Goal: Information Seeking & Learning: Learn about a topic

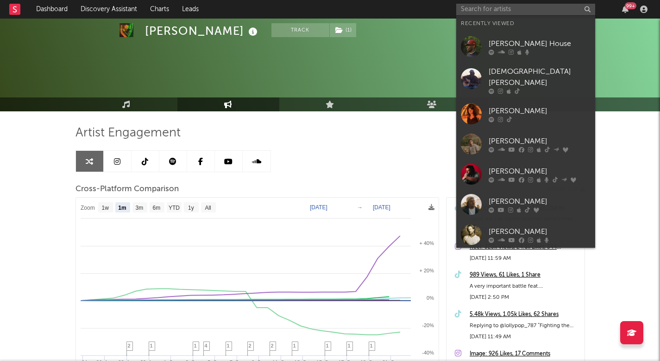
select select "1m"
click at [507, 7] on input "text" at bounding box center [526, 10] width 139 height 12
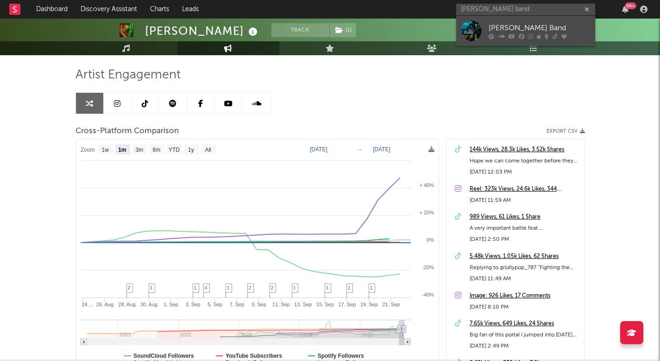
type input "logan ryan band"
click at [524, 41] on link "[PERSON_NAME] Band" at bounding box center [526, 31] width 139 height 30
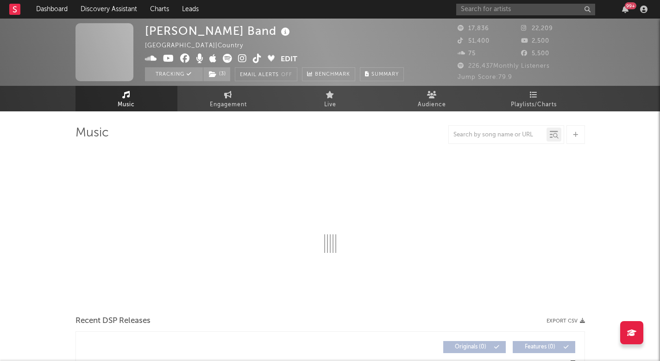
select select "6m"
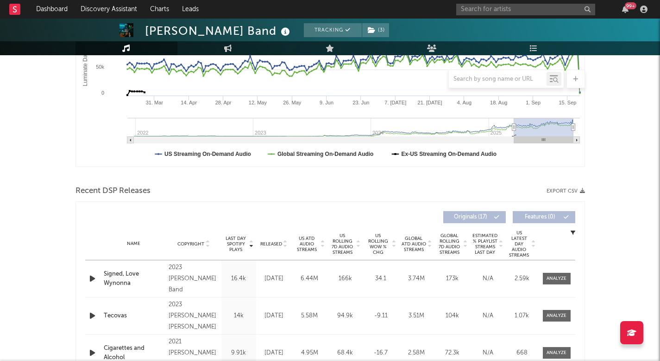
scroll to position [224, 0]
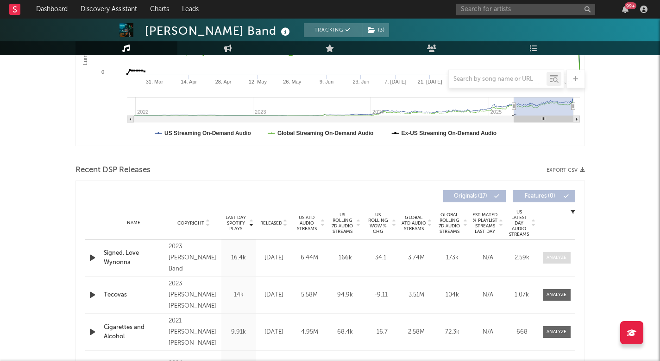
click at [566, 258] on div at bounding box center [557, 257] width 20 height 7
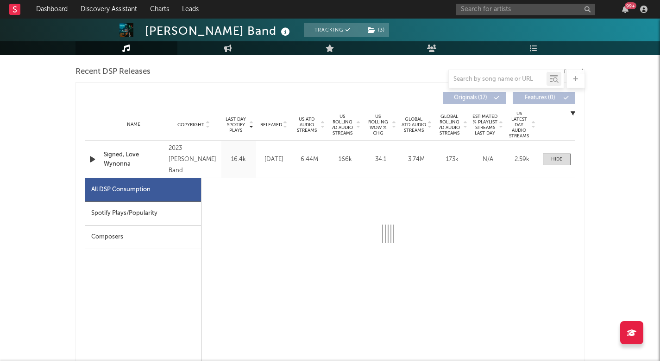
select select "6m"
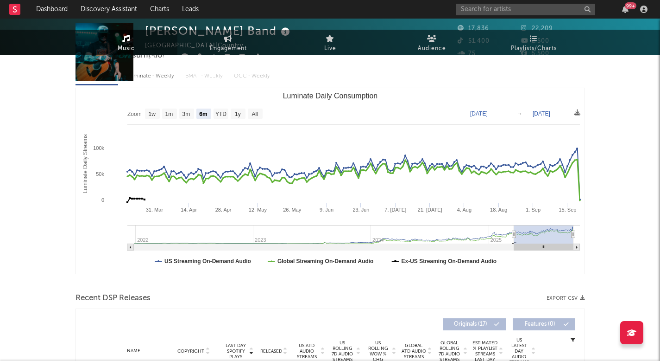
scroll to position [0, 0]
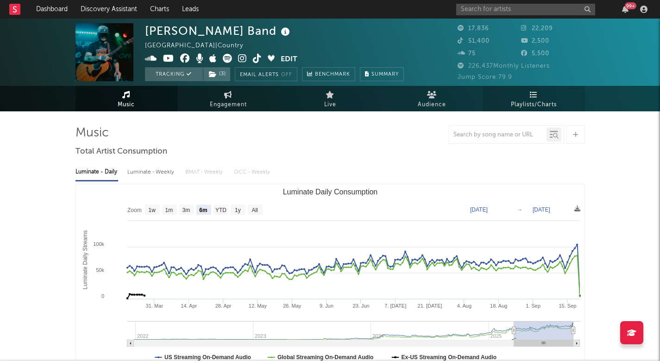
click at [514, 96] on link "Playlists/Charts" at bounding box center [534, 98] width 102 height 25
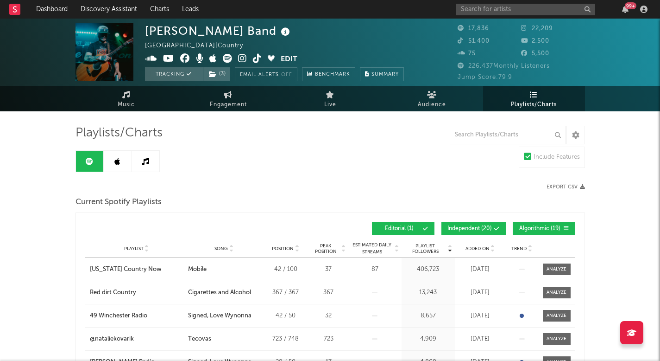
click at [121, 159] on link at bounding box center [118, 161] width 28 height 21
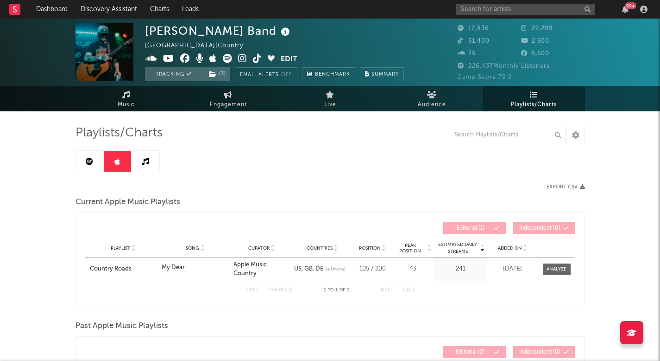
click at [96, 158] on link at bounding box center [90, 161] width 28 height 21
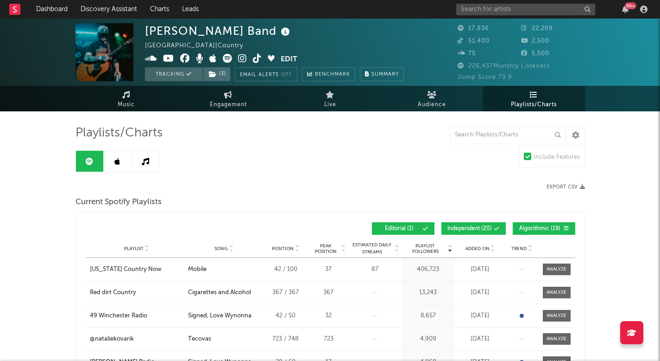
click at [154, 153] on link at bounding box center [146, 161] width 28 height 21
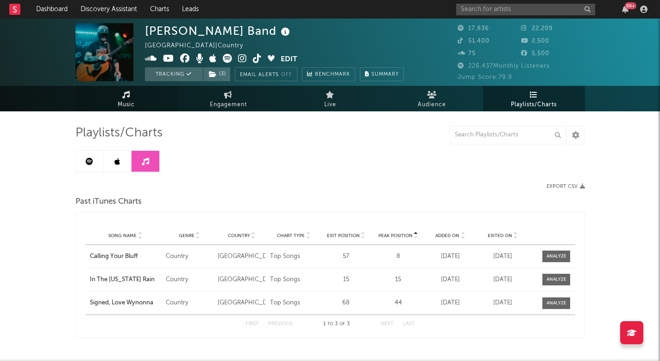
click at [139, 101] on link "Music" at bounding box center [127, 98] width 102 height 25
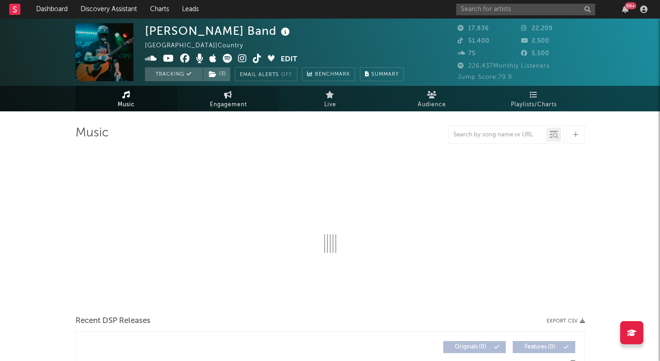
click at [214, 101] on span "Engagement" at bounding box center [228, 104] width 37 height 11
select select "1w"
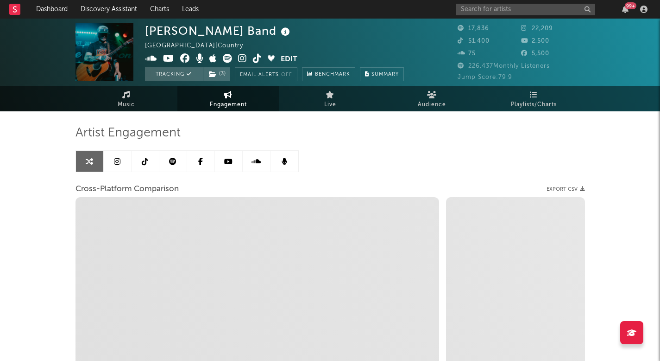
select select "1m"
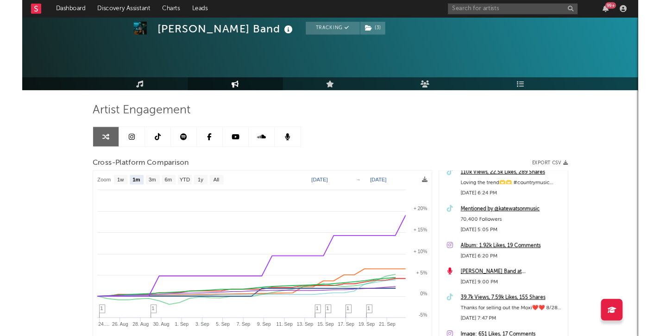
scroll to position [34, 0]
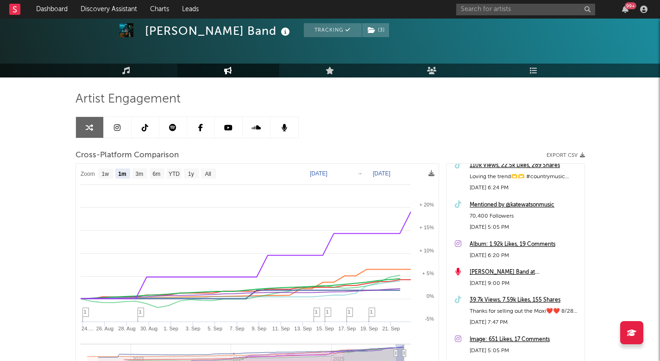
click at [180, 126] on link at bounding box center [173, 127] width 28 height 21
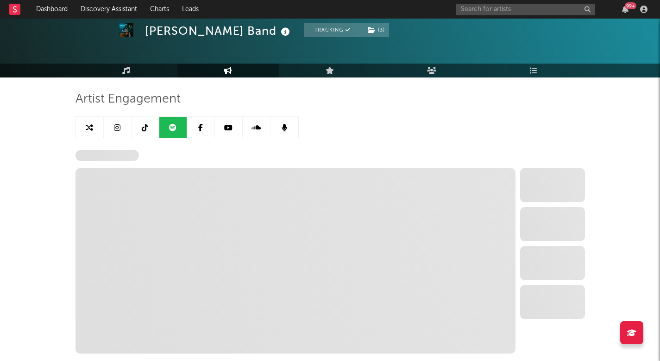
select select "6m"
select select "1w"
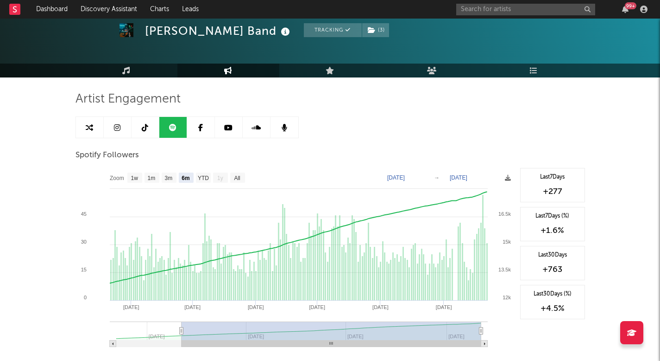
click at [126, 70] on icon at bounding box center [126, 70] width 8 height 7
select select "6m"
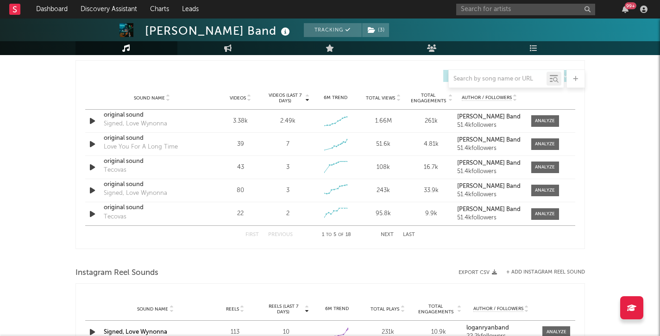
scroll to position [638, 0]
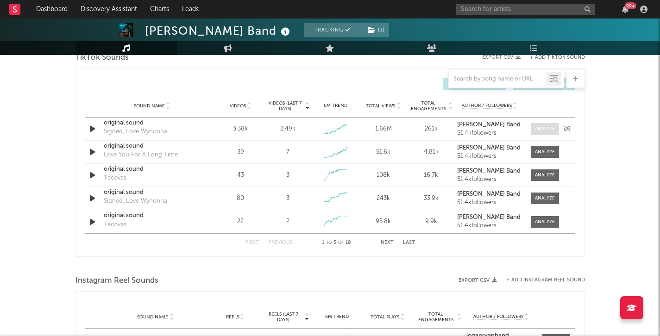
click at [543, 127] on div at bounding box center [545, 129] width 20 height 7
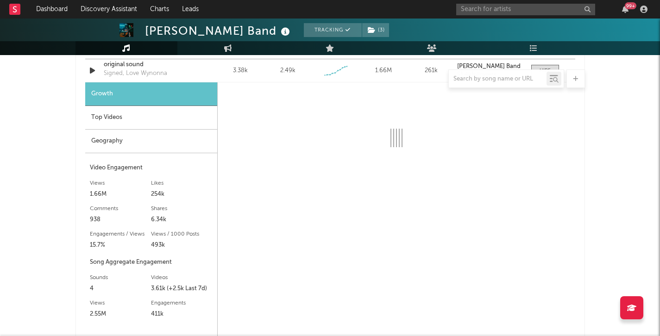
select select "1w"
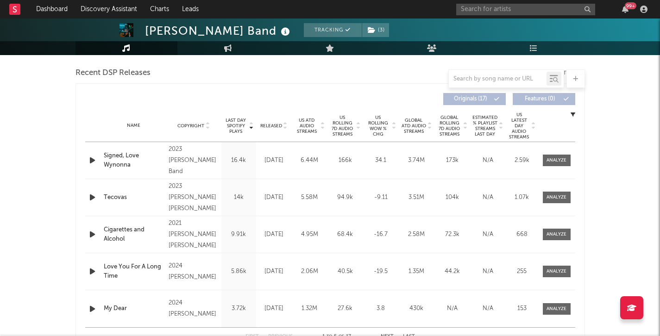
scroll to position [280, 0]
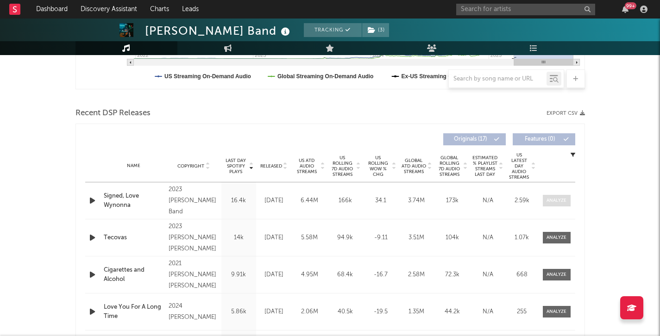
click at [562, 197] on div at bounding box center [557, 200] width 20 height 7
select select "6m"
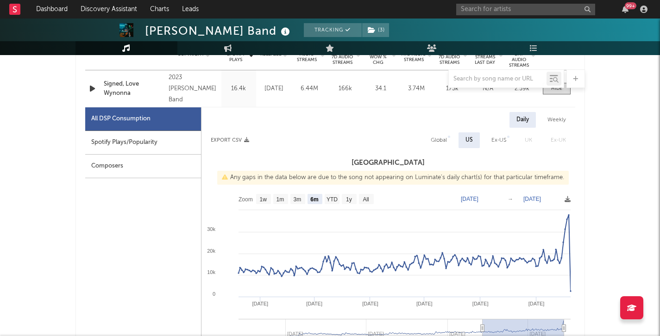
scroll to position [394, 0]
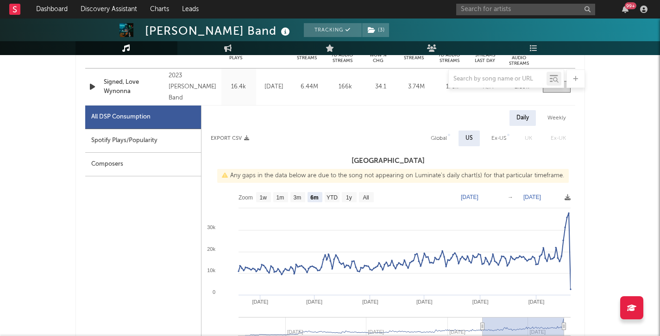
click at [89, 88] on div at bounding box center [331, 79] width 510 height 19
click at [92, 87] on div at bounding box center [331, 79] width 510 height 19
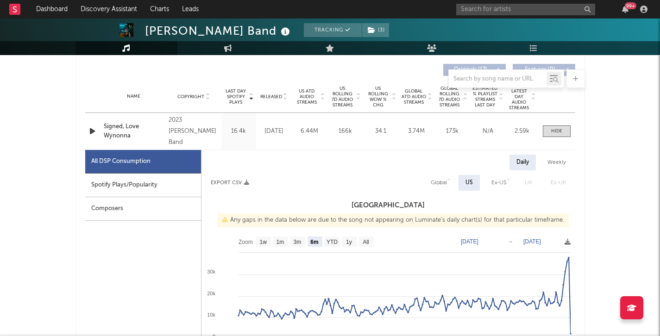
click at [89, 131] on icon "button" at bounding box center [93, 132] width 10 height 12
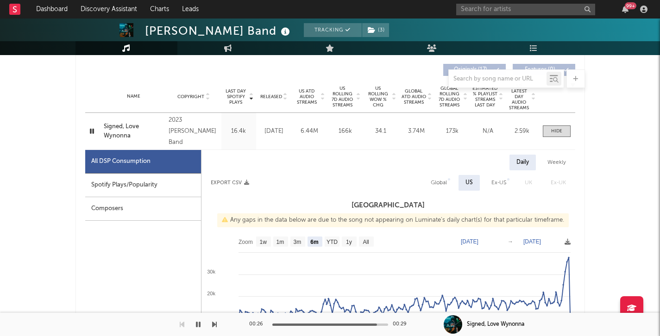
click at [89, 131] on icon "button" at bounding box center [92, 132] width 9 height 12
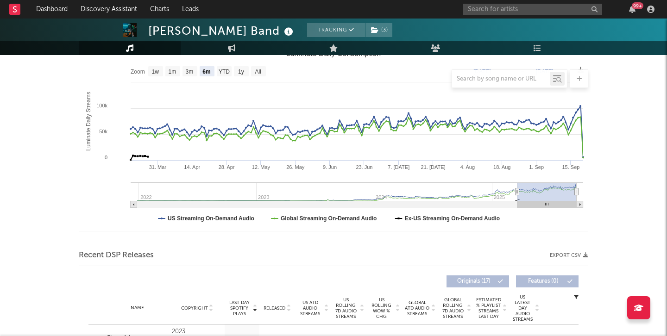
scroll to position [0, 0]
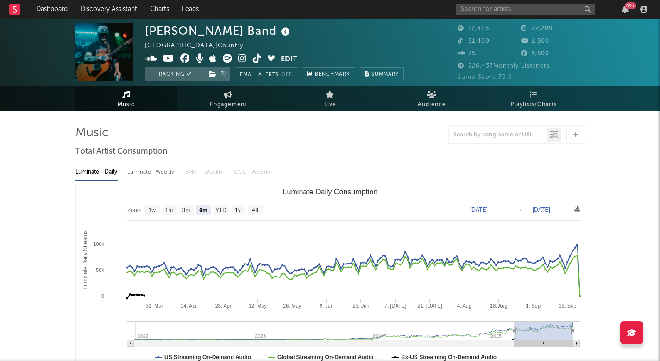
select select "6m"
select select "1w"
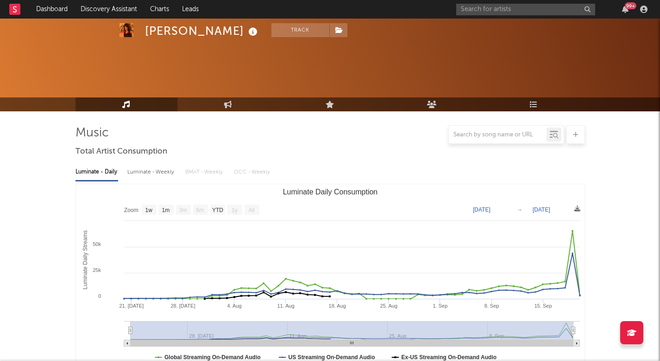
select select "1w"
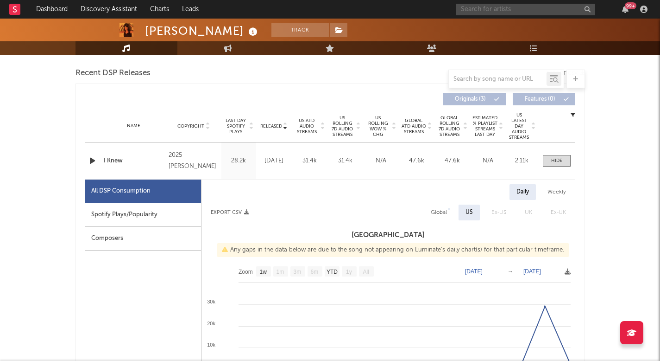
click at [514, 12] on input "text" at bounding box center [526, 10] width 139 height 12
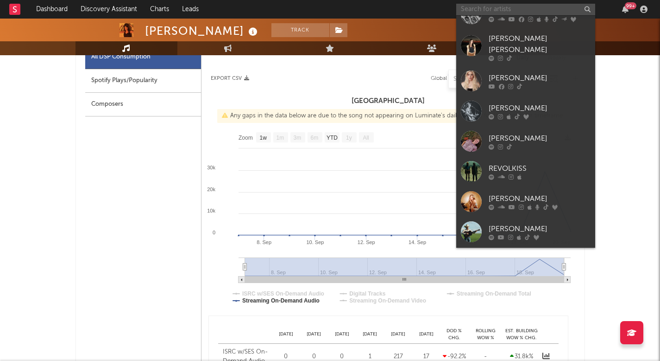
scroll to position [686, 0]
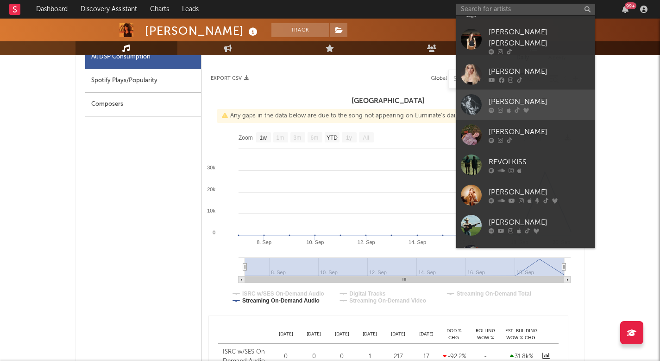
click at [520, 107] on div at bounding box center [540, 110] width 102 height 6
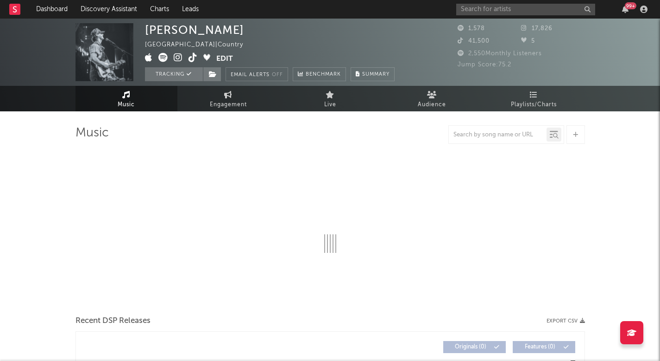
select select "1w"
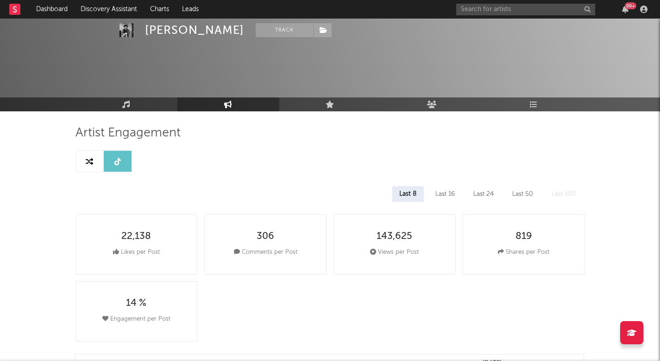
select select "1w"
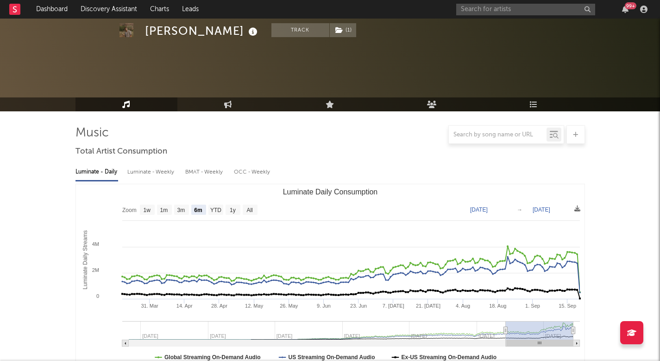
select select "6m"
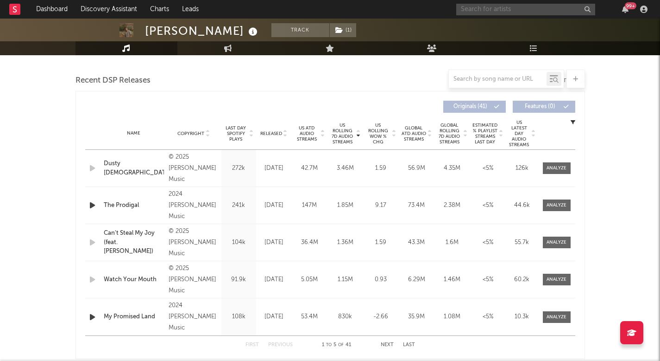
click at [487, 11] on input "text" at bounding box center [526, 10] width 139 height 12
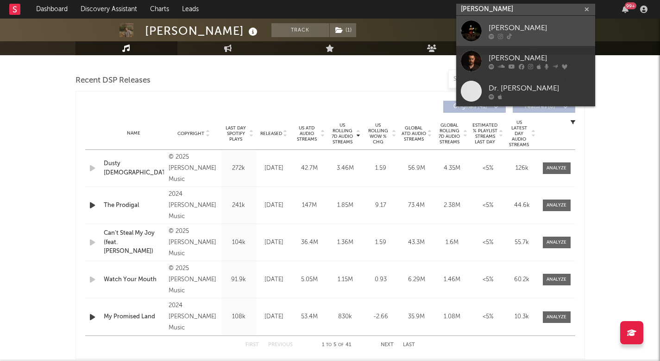
type input "[PERSON_NAME]"
click at [508, 33] on icon at bounding box center [509, 36] width 5 height 6
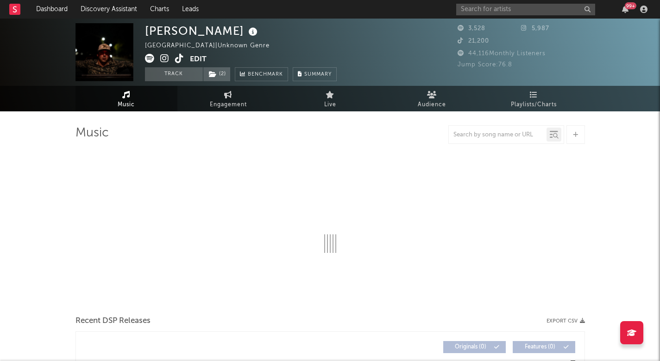
select select "1w"
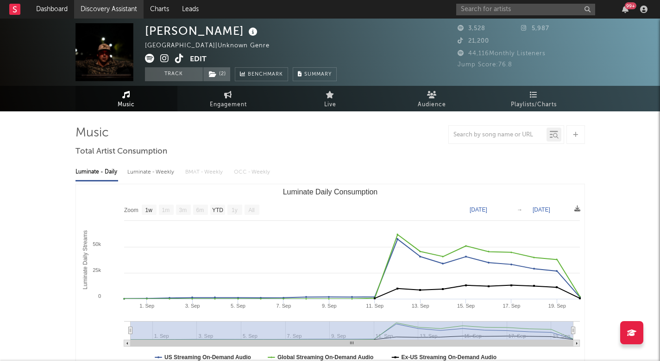
click at [128, 6] on link "Discovery Assistant" at bounding box center [109, 9] width 70 height 19
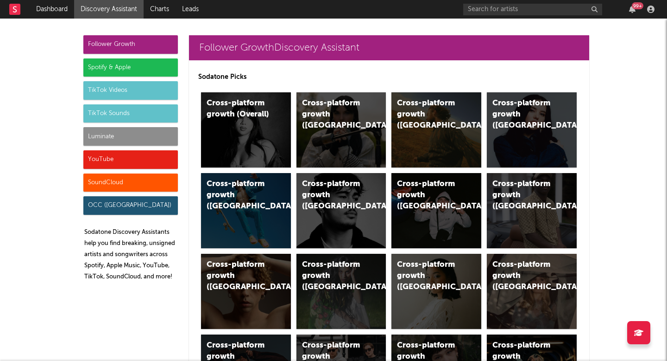
click at [162, 134] on div "Luminate" at bounding box center [130, 136] width 95 height 19
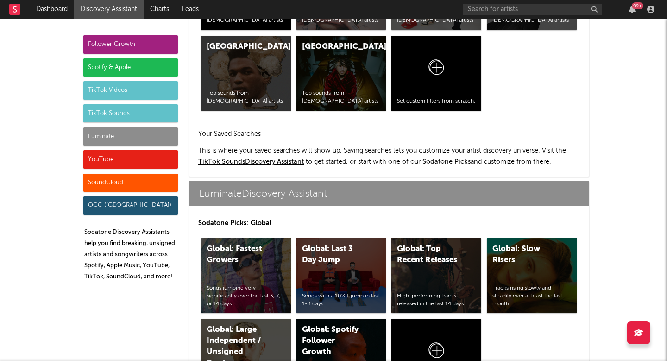
scroll to position [4487, 0]
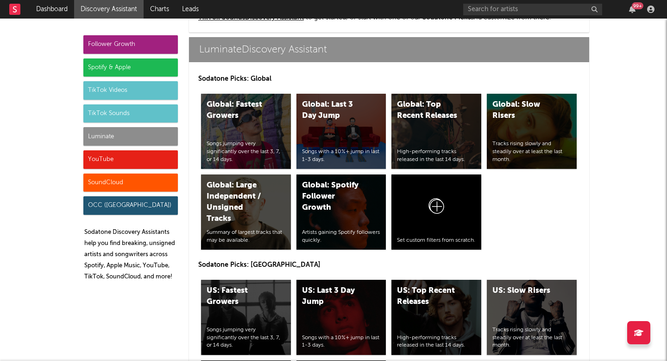
click at [129, 138] on div "Luminate" at bounding box center [130, 136] width 95 height 19
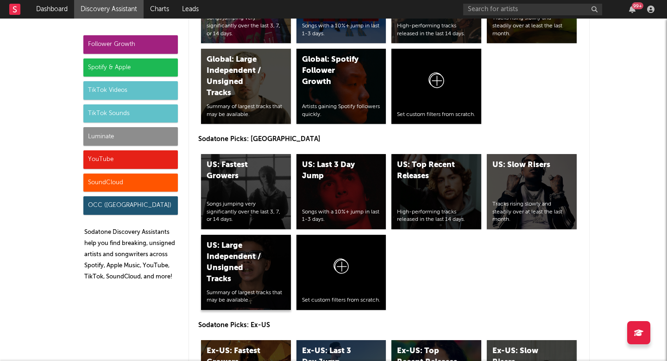
scroll to position [4613, 0]
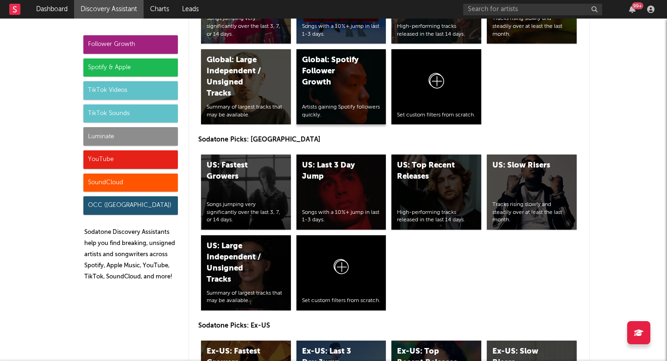
click at [321, 76] on div "Global: Spotify Follower Growth" at bounding box center [333, 71] width 63 height 33
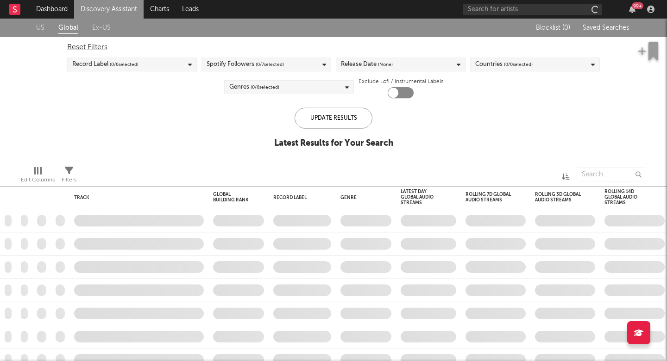
checkbox input "true"
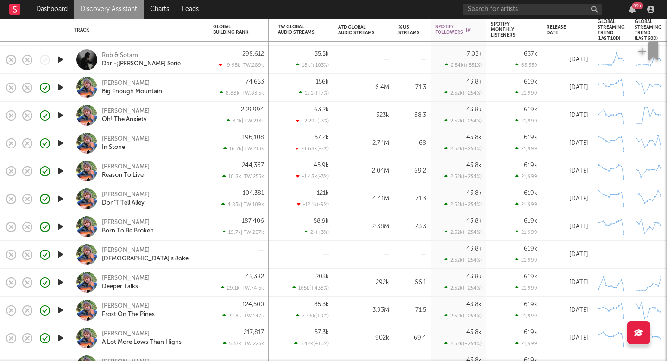
click at [126, 222] on div "Joe Jordan" at bounding box center [126, 222] width 48 height 8
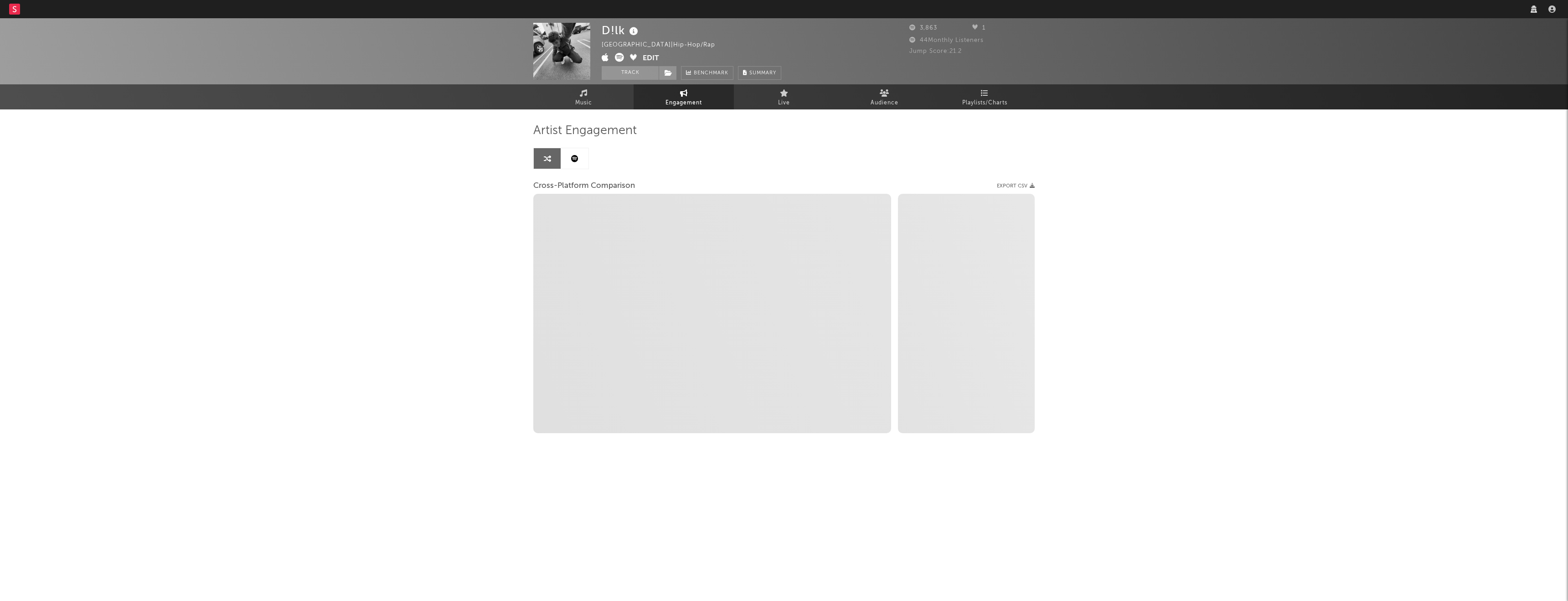
select select "1m"
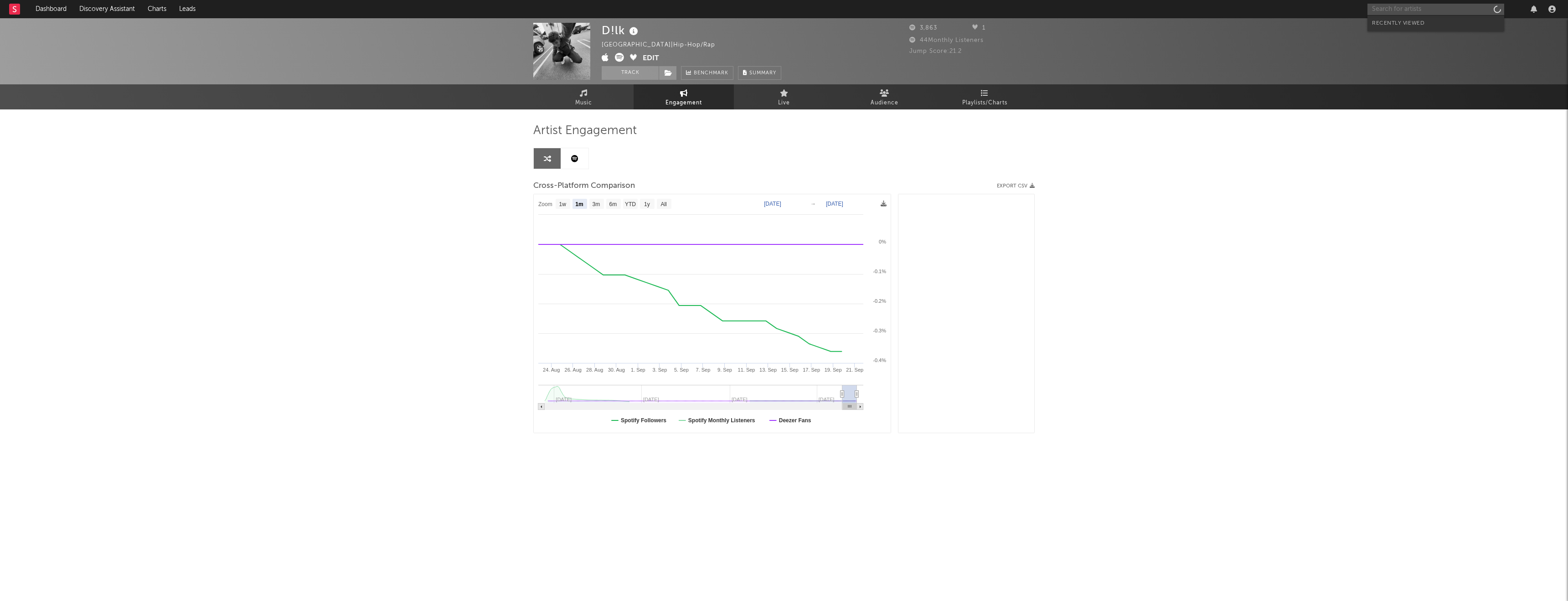
click at [1411, 14] on input "text" at bounding box center [1435, 10] width 137 height 12
type input "t"
select select "1m"
click at [1422, 15] on div "tucker stone" at bounding box center [1463, 9] width 192 height 19
click at [1422, 11] on input "tucker stone" at bounding box center [1435, 10] width 137 height 12
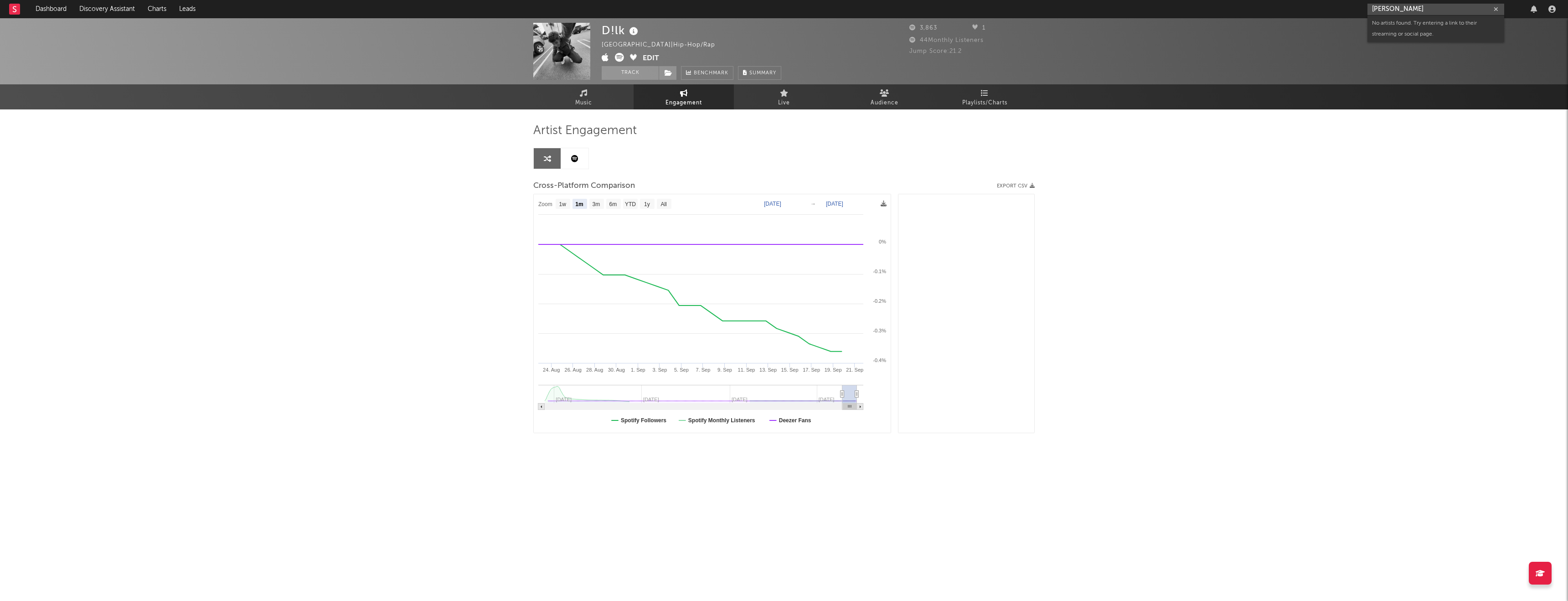
click at [1422, 11] on input "tucker stone" at bounding box center [1435, 10] width 137 height 12
type input "tucker stone"
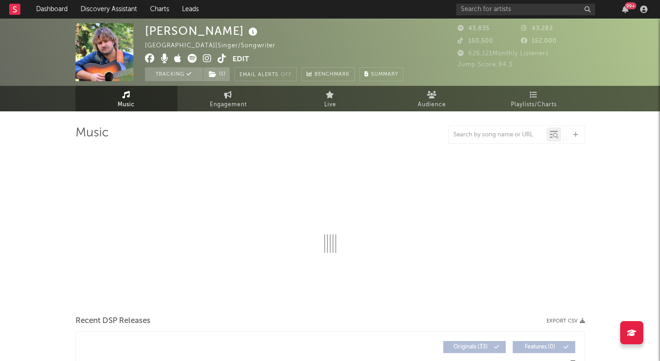
select select "6m"
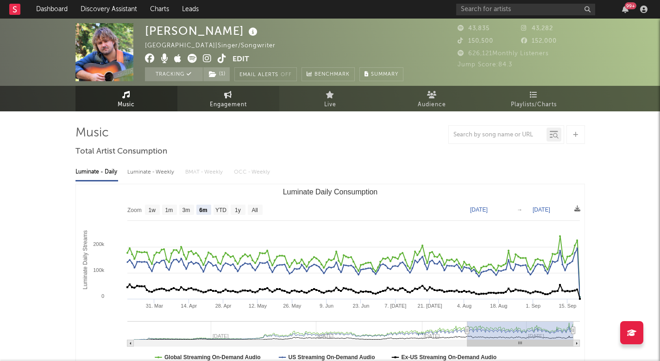
click at [215, 94] on link "Engagement" at bounding box center [229, 98] width 102 height 25
select select "1w"
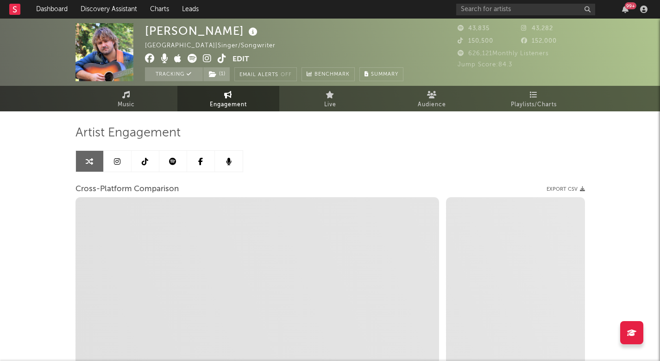
select select "1m"
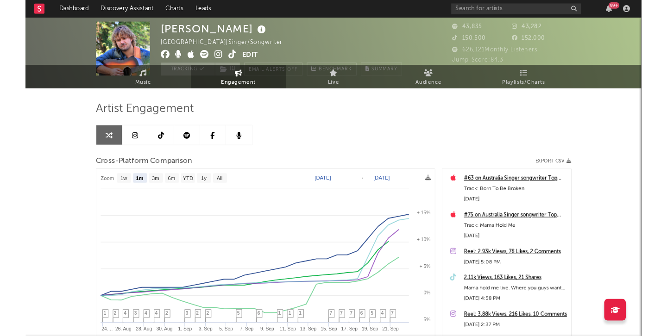
scroll to position [18, 0]
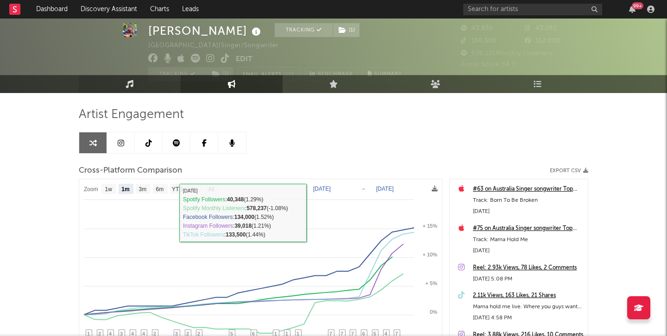
click at [133, 87] on icon at bounding box center [130, 84] width 8 height 8
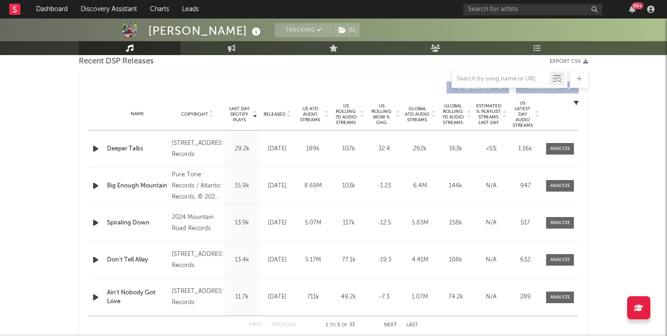
select select "6m"
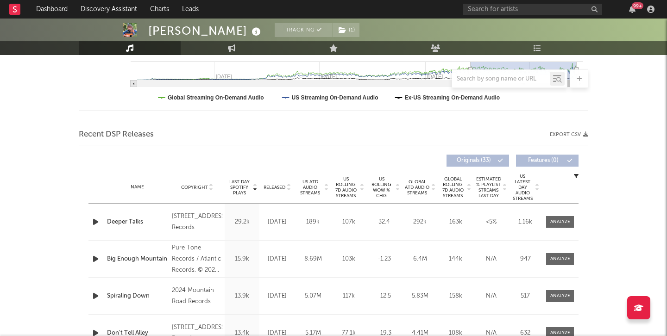
scroll to position [332, 0]
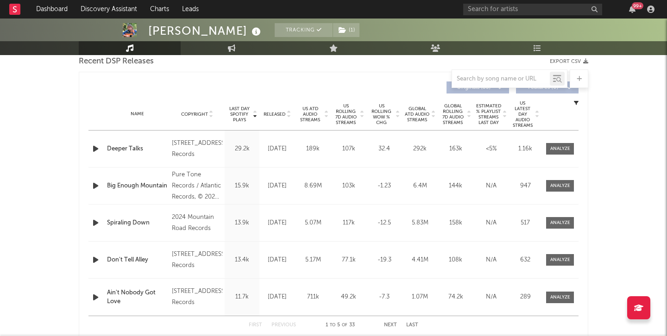
click at [278, 113] on span "Released" at bounding box center [275, 115] width 22 height 6
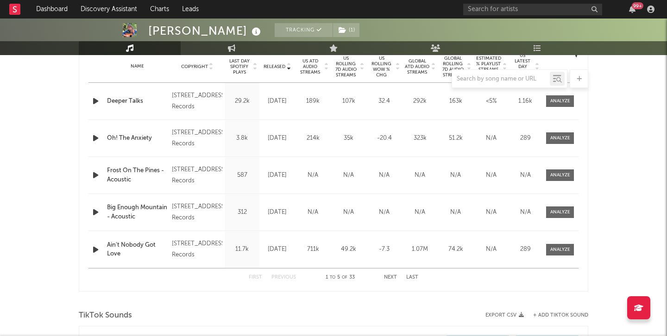
scroll to position [386, 0]
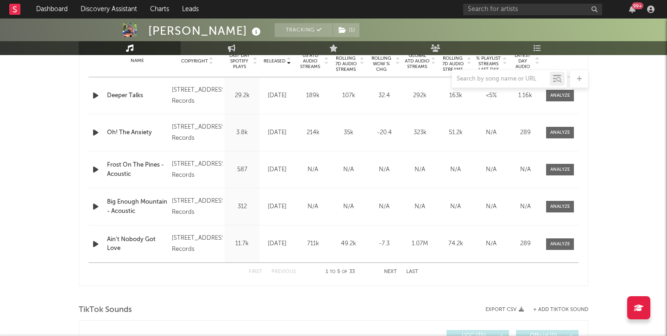
click at [392, 273] on button "Next" at bounding box center [390, 272] width 13 height 5
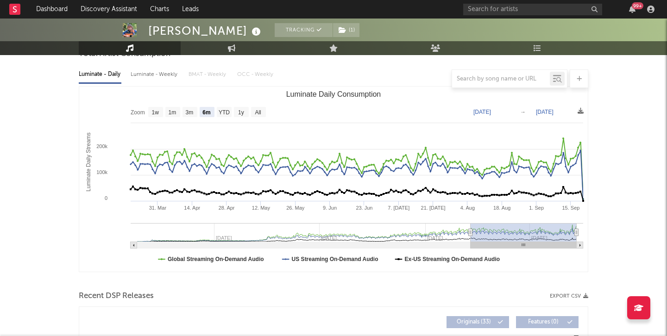
scroll to position [87, 0]
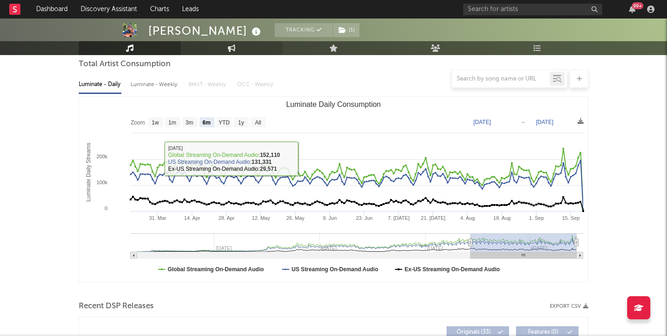
click at [225, 54] on link "Engagement" at bounding box center [232, 48] width 102 height 14
select select "1w"
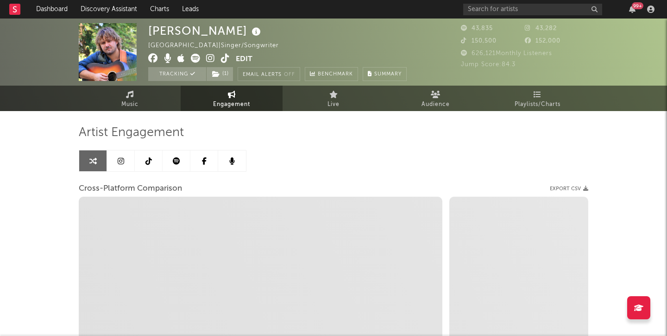
click at [226, 57] on icon at bounding box center [225, 58] width 9 height 9
select select "1m"
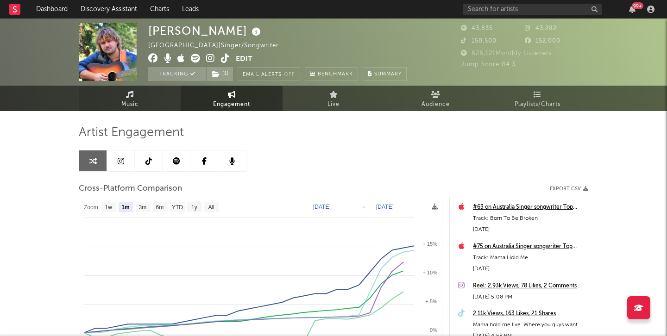
click at [116, 91] on link "Music" at bounding box center [130, 98] width 102 height 25
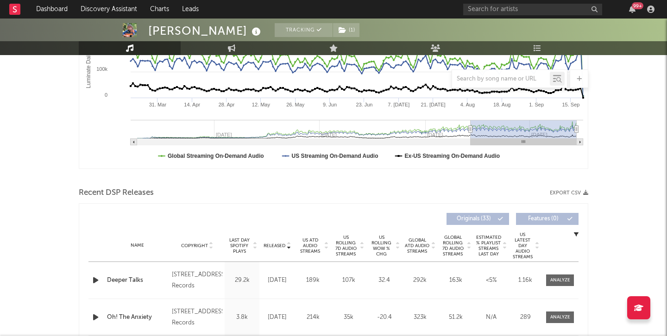
scroll to position [274, 0]
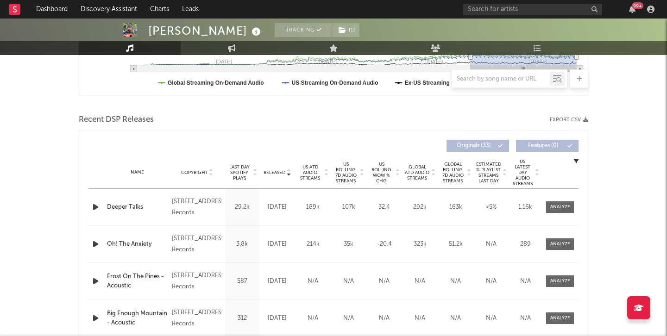
click at [279, 168] on div "Name Copyright Label Album Names Composer Names 7 Day Spotify Plays Last Day Sp…" at bounding box center [334, 173] width 490 height 32
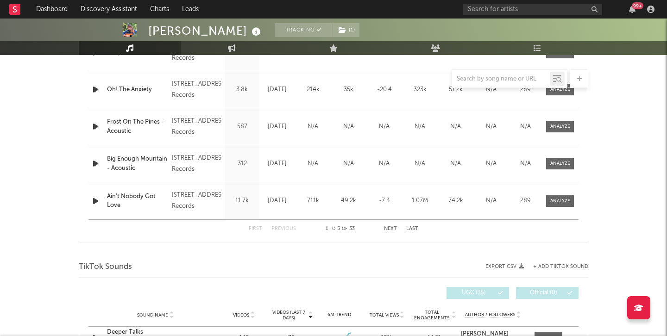
scroll to position [441, 0]
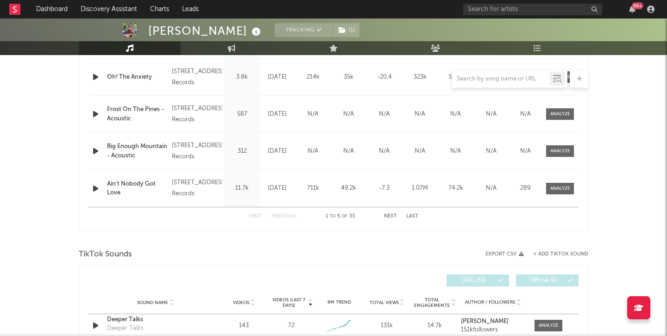
click at [385, 214] on button "Next" at bounding box center [390, 216] width 13 height 5
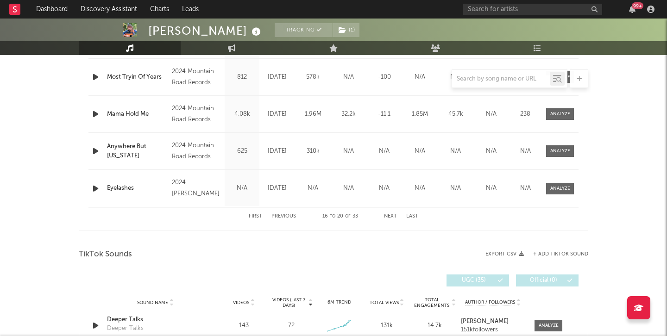
click at [385, 214] on button "Next" at bounding box center [390, 216] width 13 height 5
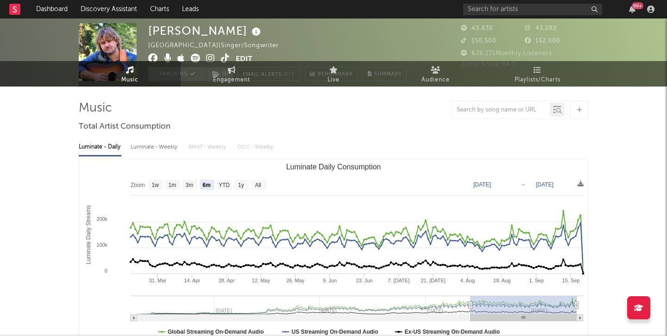
scroll to position [0, 0]
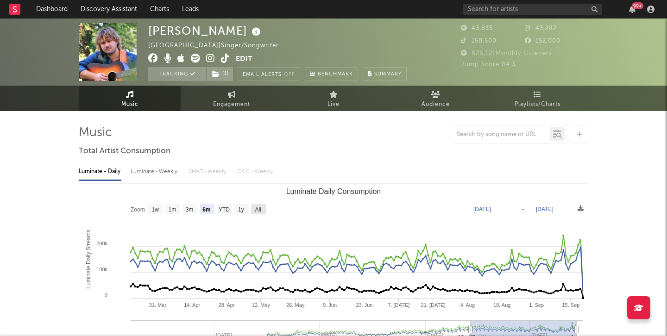
click at [254, 206] on rect "Luminate Daily Consumption" at bounding box center [258, 209] width 15 height 10
select select "All"
type input "2023-08-20"
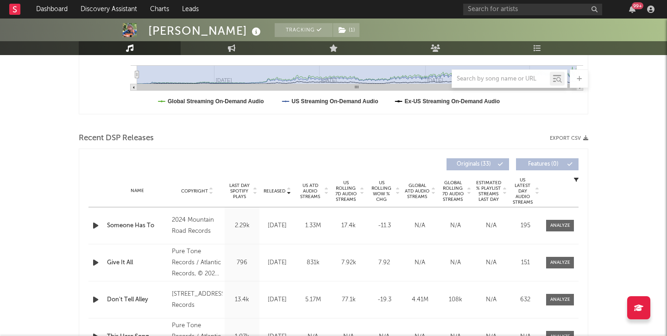
scroll to position [258, 0]
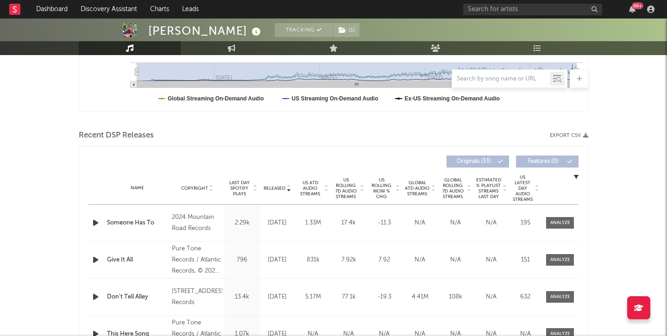
click at [348, 193] on span "US Rolling 7D Audio Streams" at bounding box center [345, 189] width 25 height 22
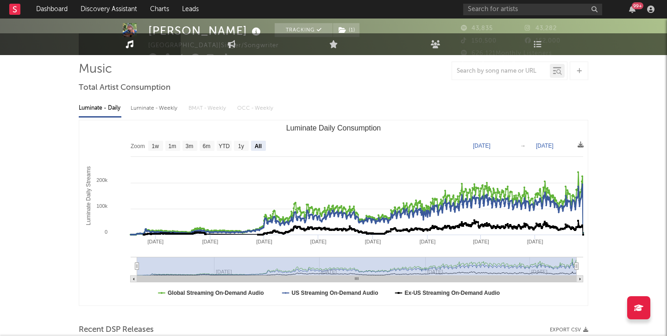
scroll to position [0, 0]
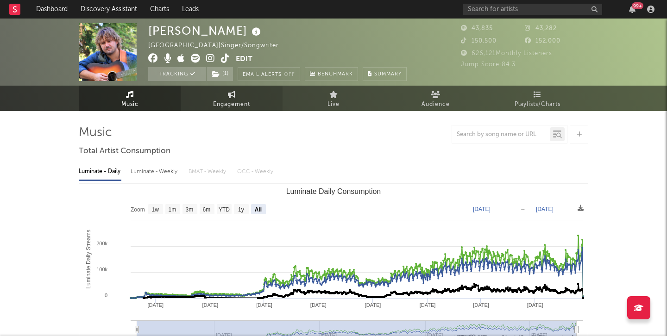
click at [244, 99] on span "Engagement" at bounding box center [231, 104] width 37 height 11
select select "1w"
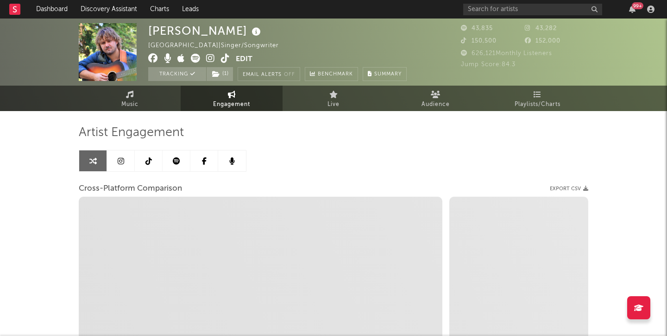
select select "1m"
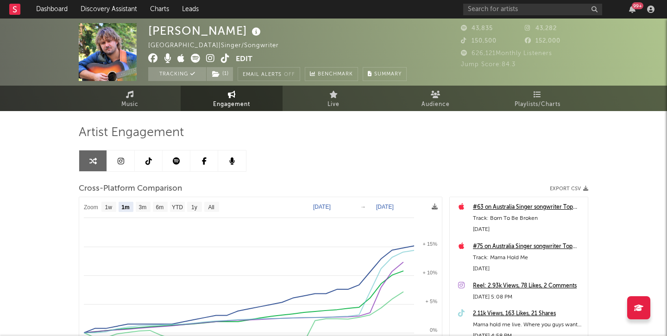
click at [186, 165] on link at bounding box center [177, 161] width 28 height 21
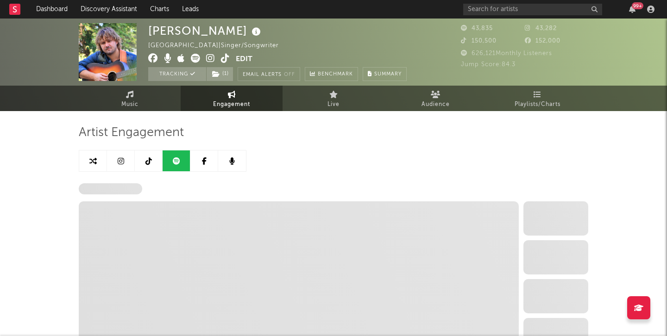
click at [186, 162] on link at bounding box center [177, 161] width 28 height 21
select select "6m"
select select "1w"
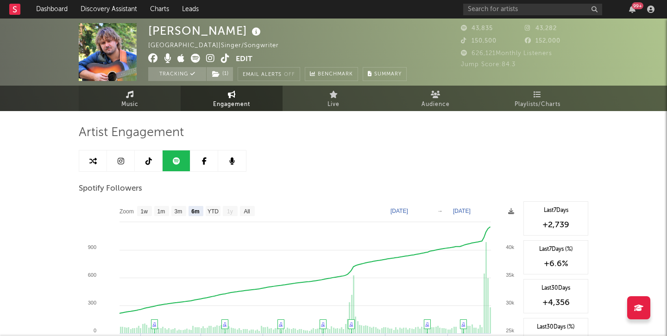
click at [155, 106] on link "Music" at bounding box center [130, 98] width 102 height 25
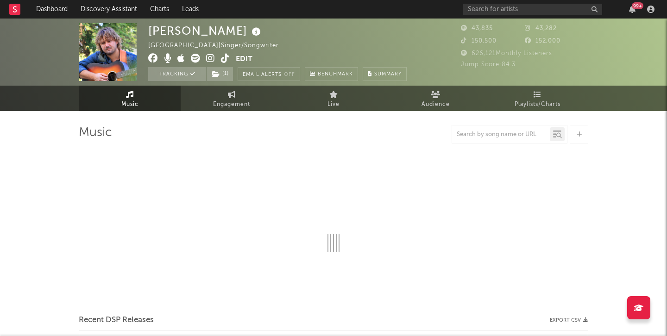
select select "6m"
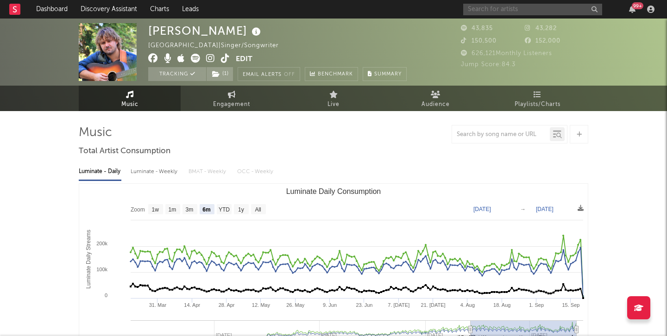
click at [542, 11] on input "text" at bounding box center [532, 10] width 139 height 12
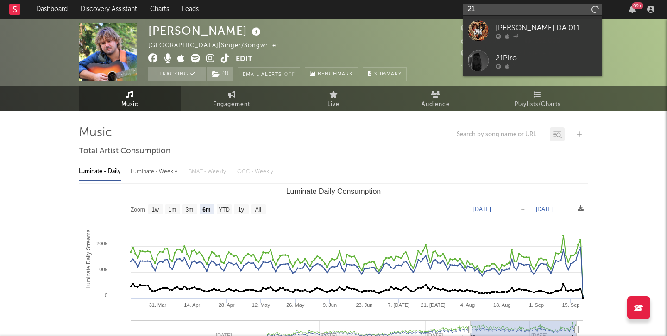
type input "2"
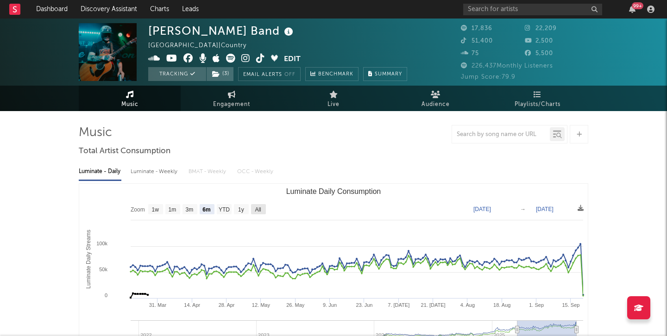
click at [262, 209] on rect "Luminate Daily Consumption" at bounding box center [258, 209] width 15 height 10
select select "All"
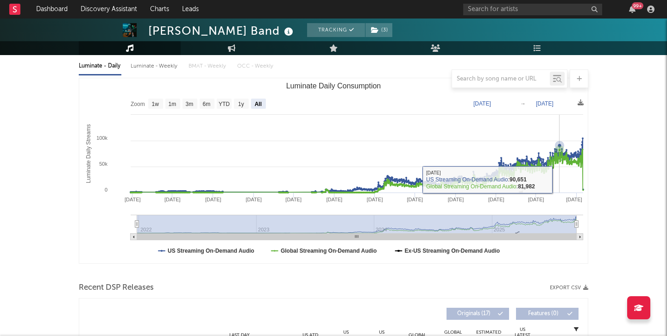
scroll to position [100, 0]
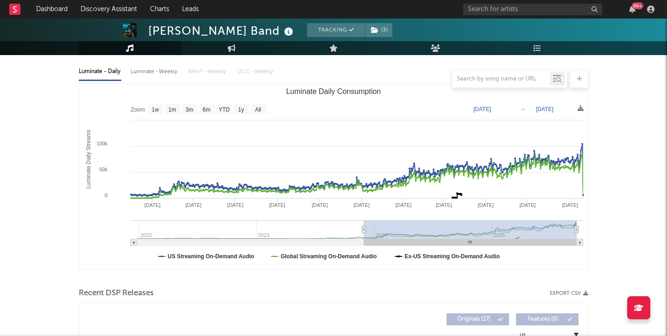
drag, startPoint x: 137, startPoint y: 229, endPoint x: 366, endPoint y: 229, distance: 228.5
click at [366, 229] on icon "Luminate Daily Consumption" at bounding box center [364, 230] width 4 height 7
type input "2023-12-04"
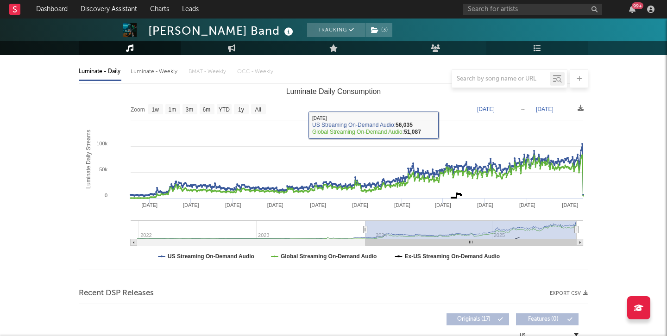
click at [552, 48] on link "Playlists/Charts" at bounding box center [538, 48] width 102 height 14
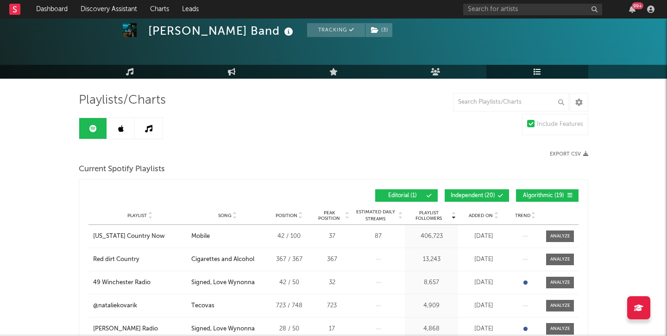
scroll to position [32, 0]
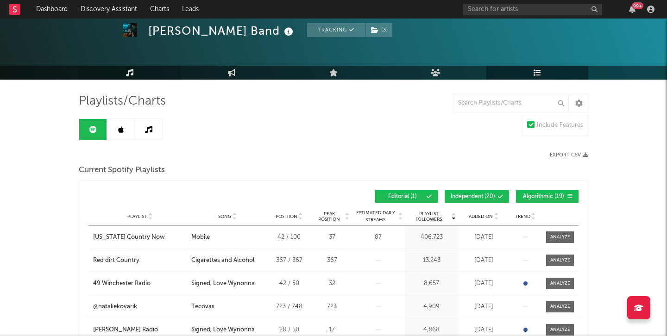
click at [124, 76] on link "Music" at bounding box center [130, 73] width 102 height 14
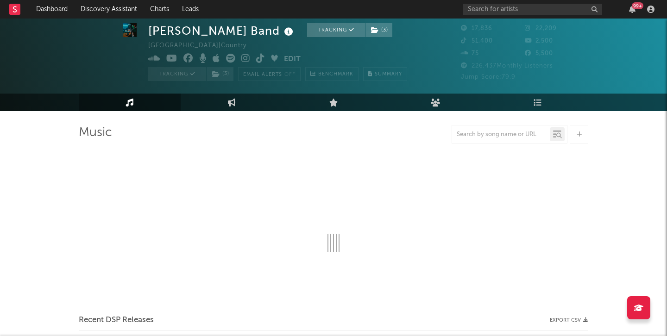
select select "6m"
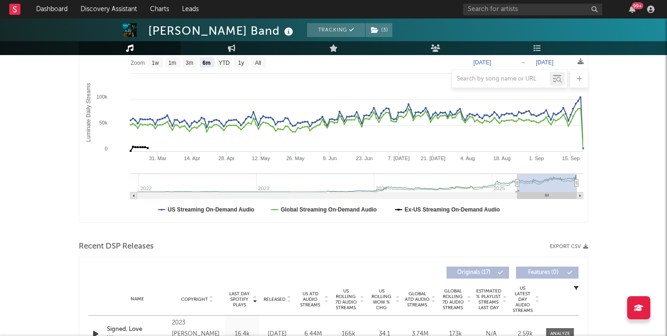
scroll to position [148, 0]
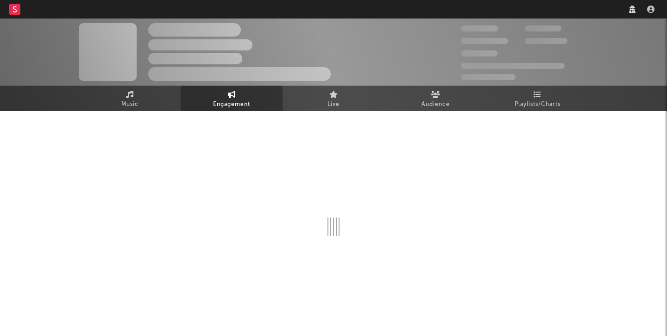
select select "1m"
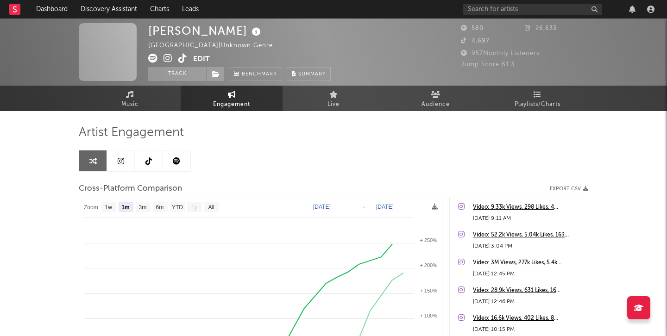
select select "1m"
click at [169, 58] on icon at bounding box center [168, 58] width 9 height 9
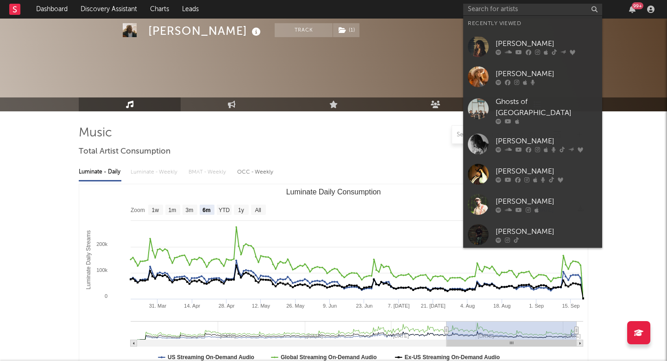
select select "6m"
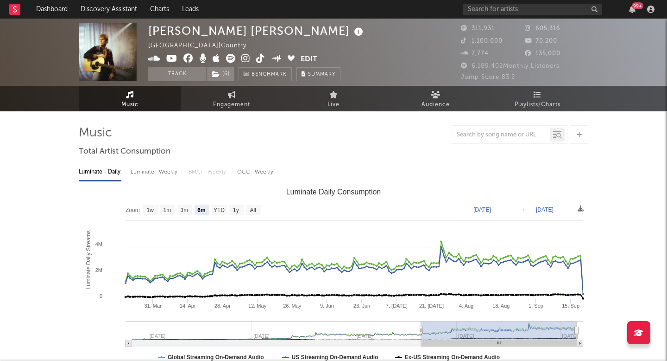
select select "6m"
